Goal: Information Seeking & Learning: Learn about a topic

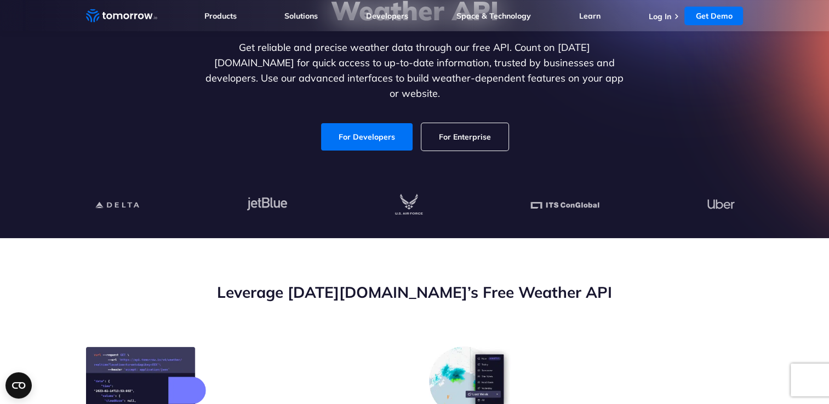
scroll to position [55, 0]
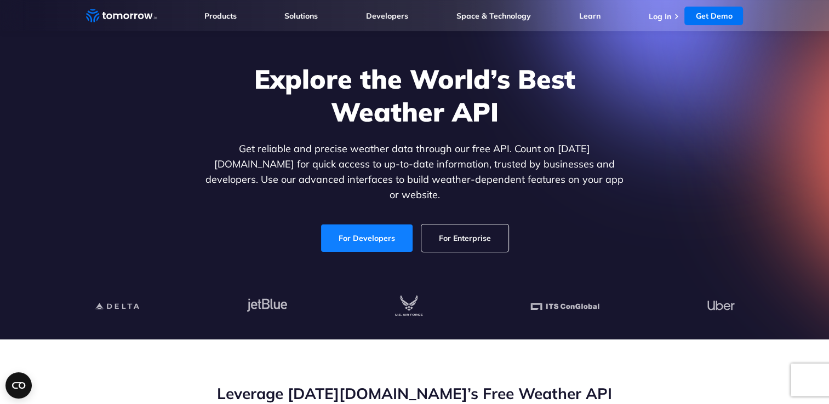
drag, startPoint x: 354, startPoint y: 234, endPoint x: 380, endPoint y: 222, distance: 28.7
click at [354, 234] on link "For Developers" at bounding box center [366, 238] width 91 height 27
